Goal: Use online tool/utility: Utilize a website feature to perform a specific function

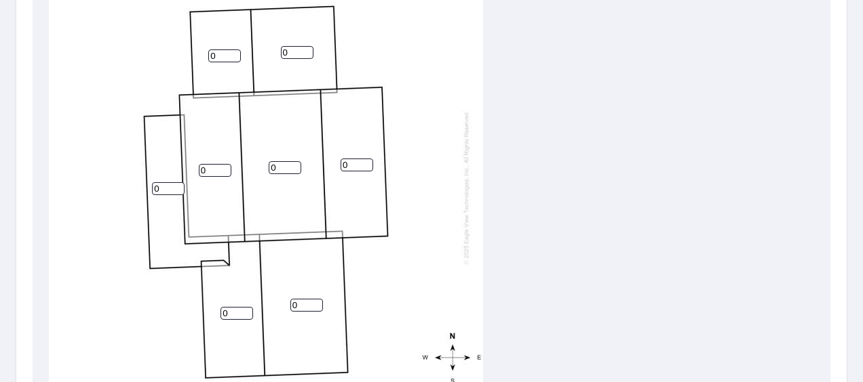
scroll to position [492, 0]
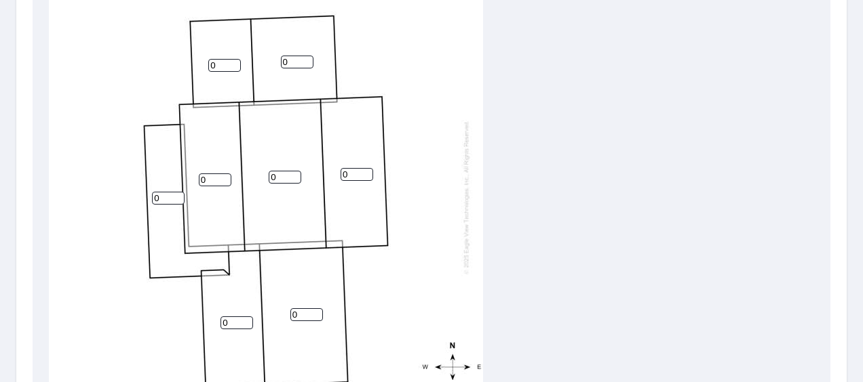
click at [354, 174] on input "0" at bounding box center [356, 174] width 33 height 13
type input "4"
click at [297, 179] on input "0" at bounding box center [285, 177] width 33 height 13
type input "8"
click at [218, 180] on input "0" at bounding box center [215, 180] width 33 height 13
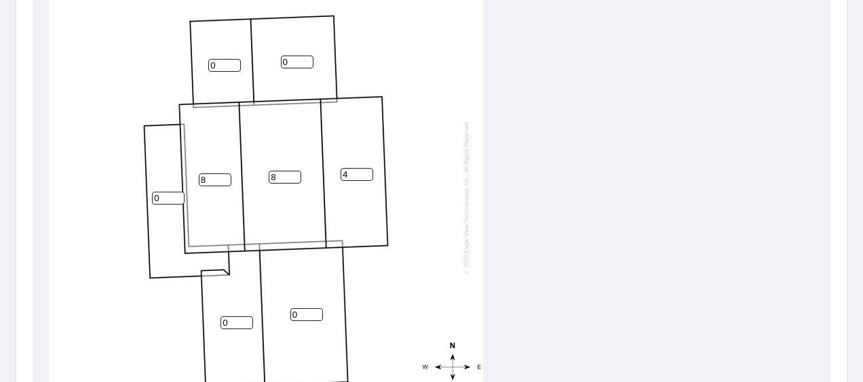
type input "8"
drag, startPoint x: 224, startPoint y: 320, endPoint x: 210, endPoint y: 319, distance: 15.0
click at [210, 319] on div "8 0 4 8 0 0 0 0" at bounding box center [266, 197] width 434 height 426
drag, startPoint x: 228, startPoint y: 322, endPoint x: 186, endPoint y: 321, distance: 42.1
click at [186, 321] on div "8 0 4 8 0 0 0 0" at bounding box center [266, 197] width 434 height 426
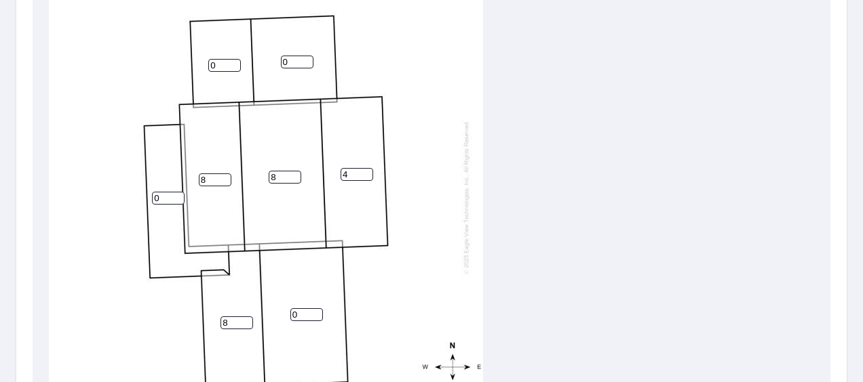
type input "8"
drag, startPoint x: 300, startPoint y: 315, endPoint x: 281, endPoint y: 315, distance: 19.0
click at [281, 315] on div "8 0 4 8 8 0 0 0" at bounding box center [266, 197] width 434 height 426
type input "8"
click at [284, 59] on input "0" at bounding box center [297, 62] width 33 height 13
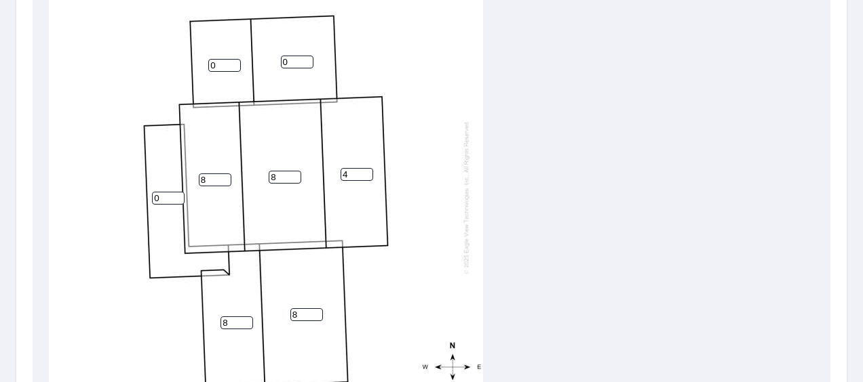
drag, startPoint x: 289, startPoint y: 60, endPoint x: 271, endPoint y: 60, distance: 17.6
click at [271, 60] on div "8 8 4 8 8 0 0 0" at bounding box center [266, 197] width 434 height 426
type input "8"
drag, startPoint x: 227, startPoint y: 65, endPoint x: 195, endPoint y: 66, distance: 32.6
click at [195, 66] on div "8 8 4 8 8 0 8 0" at bounding box center [266, 197] width 434 height 426
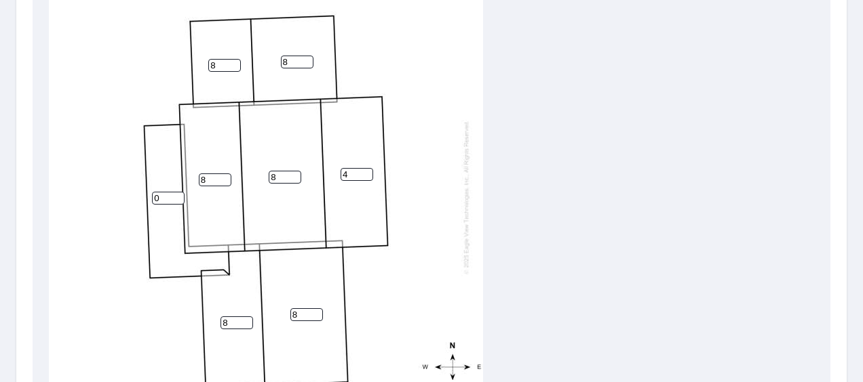
type input "8"
drag, startPoint x: 165, startPoint y: 195, endPoint x: 141, endPoint y: 196, distance: 24.5
click at [141, 196] on div "8 8 4 8 8 0 8 8" at bounding box center [266, 197] width 434 height 426
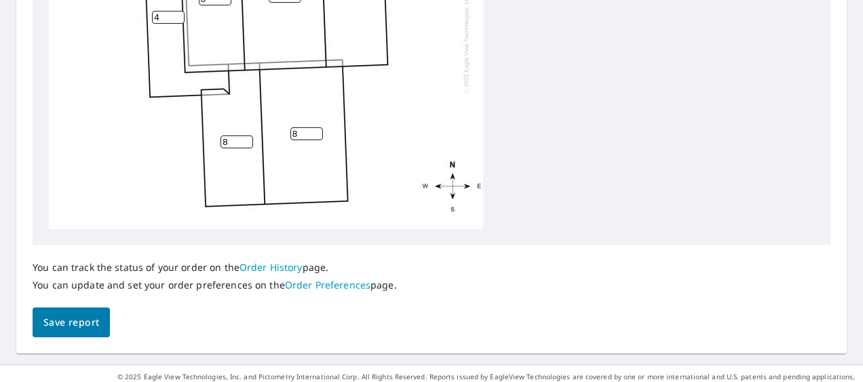
scroll to position [690, 0]
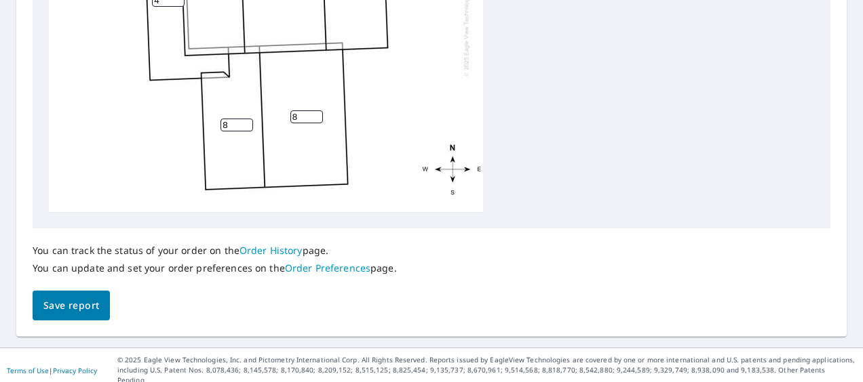
type input "4"
click at [87, 306] on span "Save report" at bounding box center [71, 306] width 56 height 17
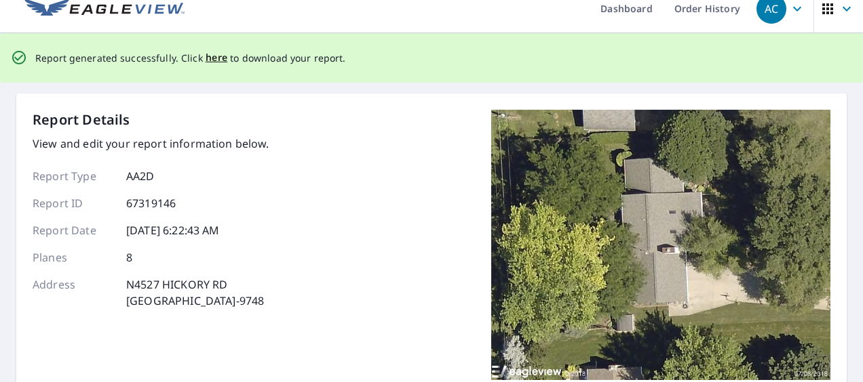
scroll to position [0, 0]
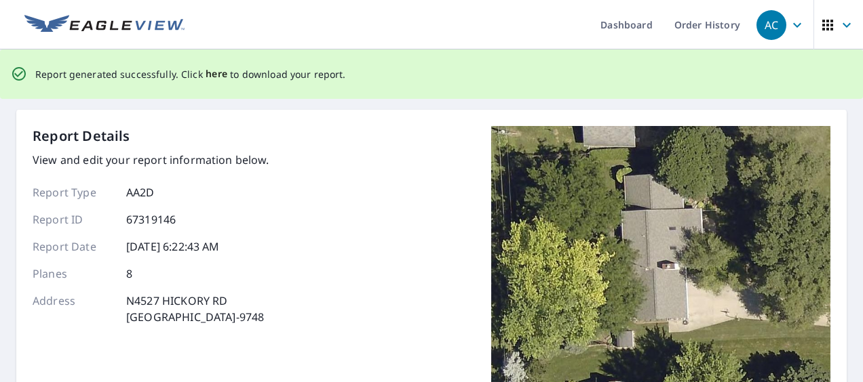
click at [215, 73] on span "here" at bounding box center [216, 74] width 22 height 17
